Goal: Task Accomplishment & Management: Use online tool/utility

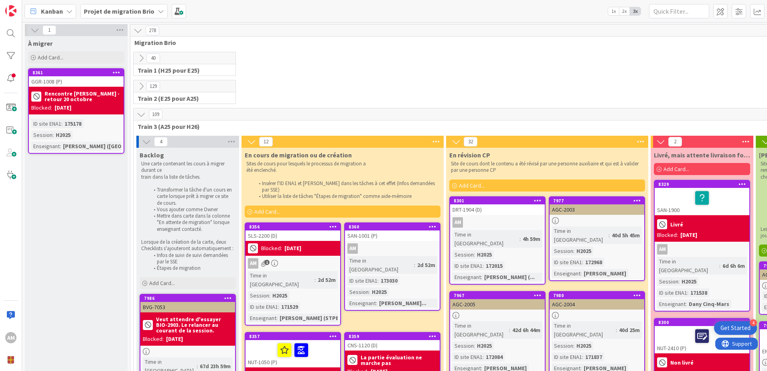
click at [432, 223] on icon at bounding box center [433, 226] width 8 height 6
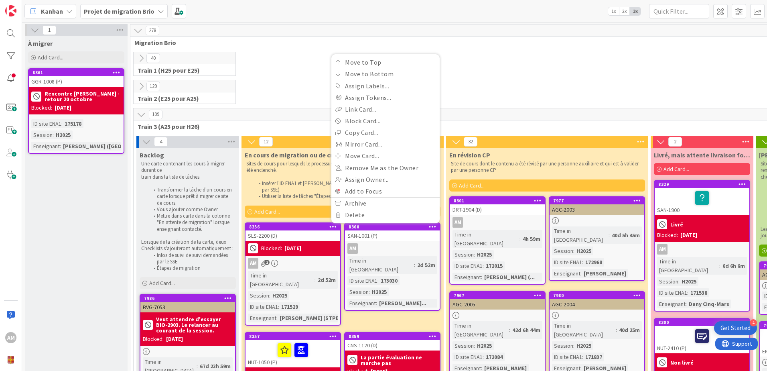
click at [419, 243] on div "AM" at bounding box center [392, 248] width 95 height 10
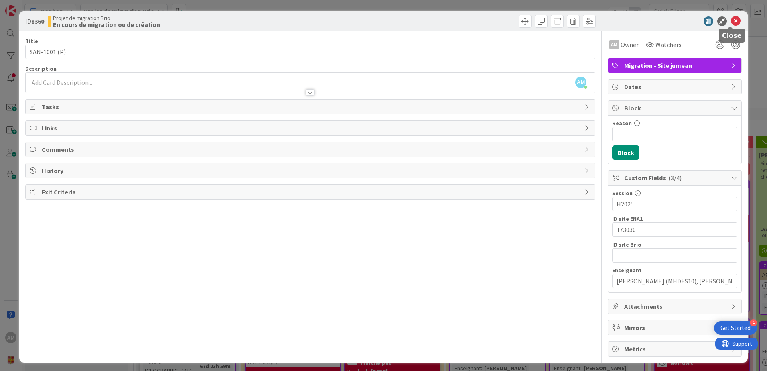
click at [731, 20] on icon at bounding box center [736, 21] width 10 height 10
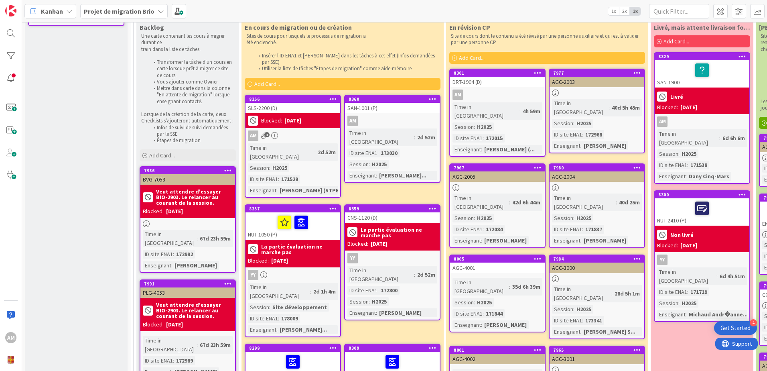
scroll to position [160, 0]
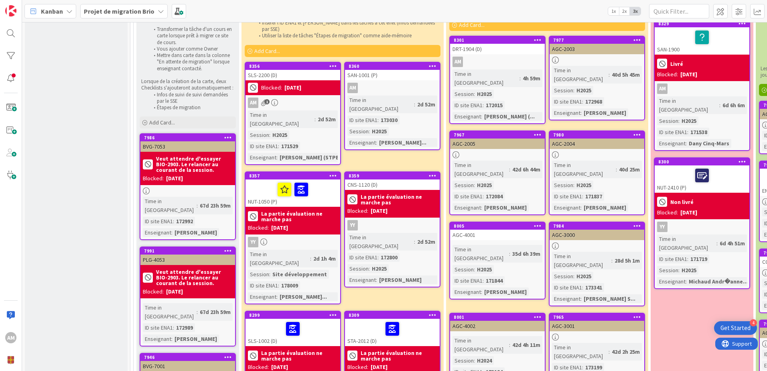
click at [298, 211] on b "La partie évaluation ne marche pas" at bounding box center [299, 216] width 77 height 11
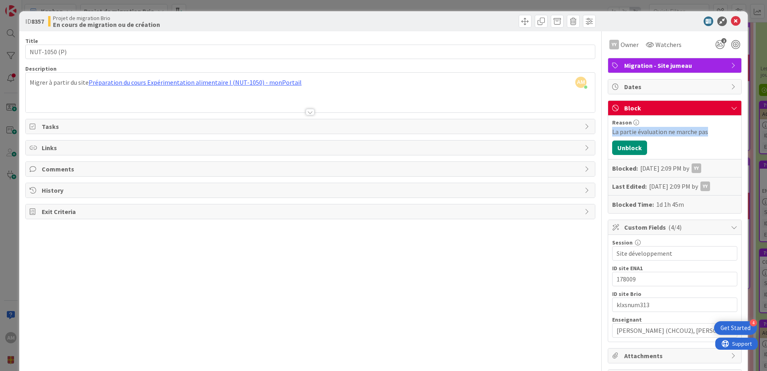
drag, startPoint x: 692, startPoint y: 132, endPoint x: 604, endPoint y: 133, distance: 88.2
click at [608, 133] on div "Reason La partie évaluation ne marche pas Unblock Blocked: [DATE] 2:09 PM by YY…" at bounding box center [674, 163] width 133 height 97
copy div "La partie évaluation ne marche pas"
click at [734, 21] on icon at bounding box center [736, 21] width 10 height 10
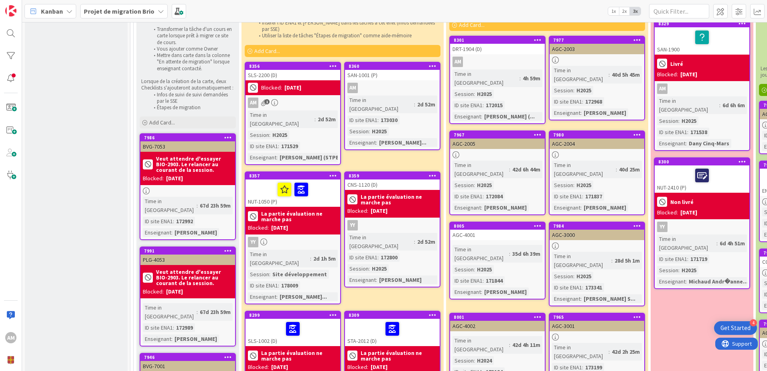
click at [433, 63] on icon at bounding box center [433, 66] width 8 height 6
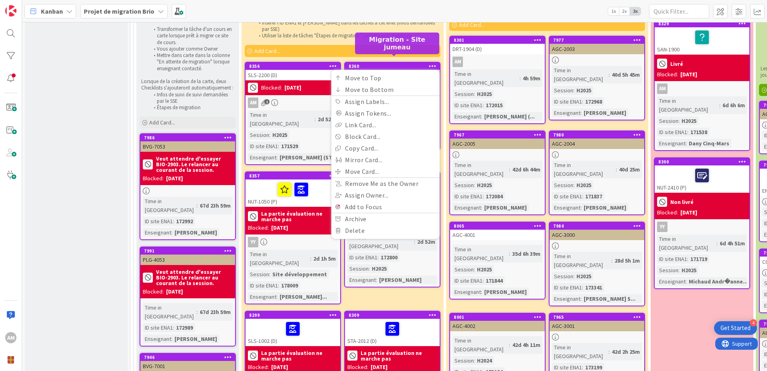
click at [385, 63] on div "8360" at bounding box center [394, 66] width 91 height 6
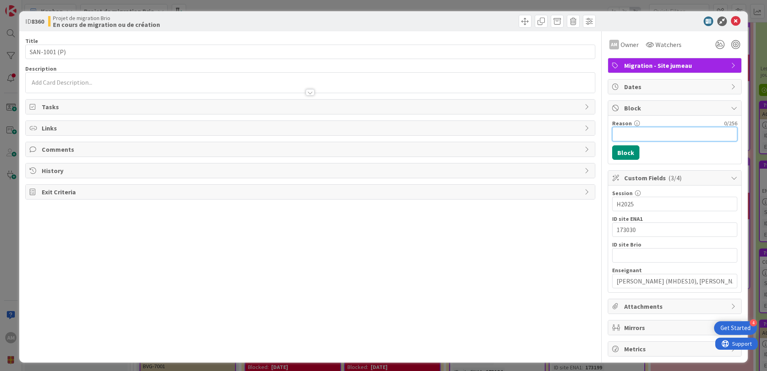
click at [625, 133] on input "Reason" at bounding box center [674, 134] width 125 height 14
paste input "La partie évaluation ne marche pas"
type input "La partie évaluation ne marche pas"
click at [623, 151] on button "Block" at bounding box center [625, 152] width 27 height 14
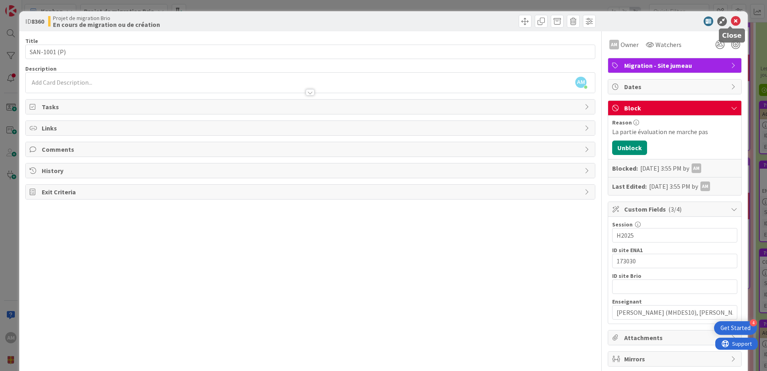
click at [731, 22] on icon at bounding box center [736, 21] width 10 height 10
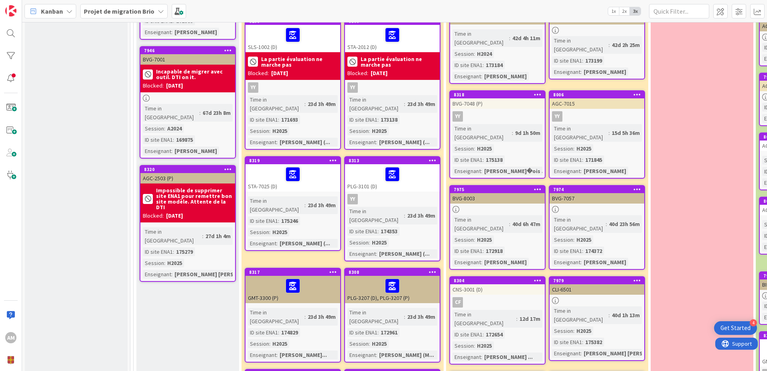
scroll to position [561, 0]
